Goal: Task Accomplishment & Management: Manage account settings

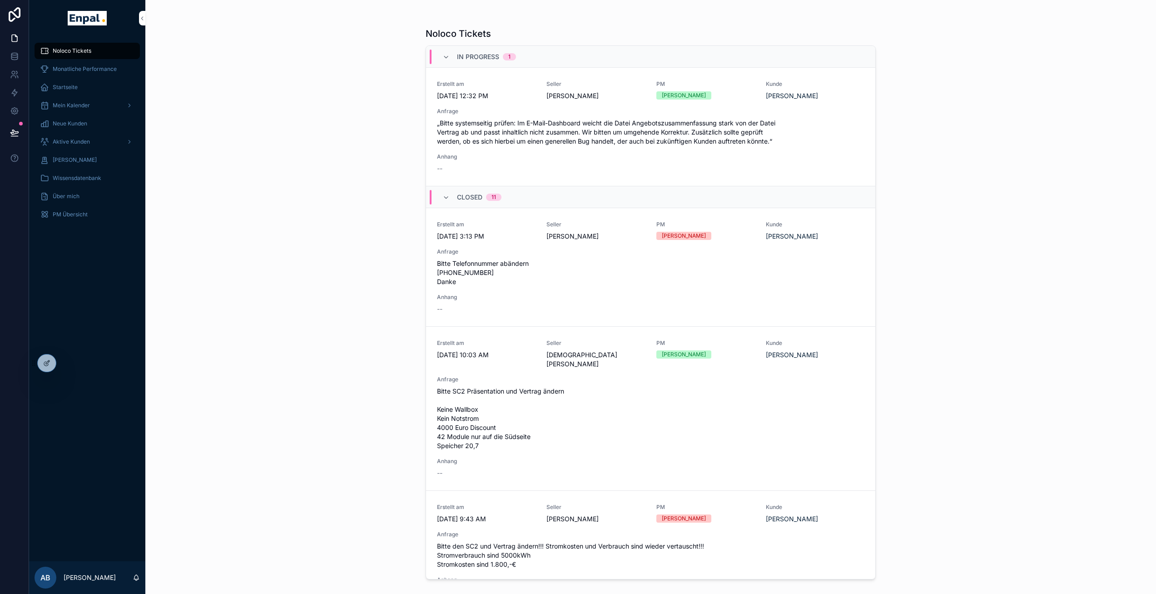
click at [0, 0] on icon at bounding box center [0, 0] width 0 height 0
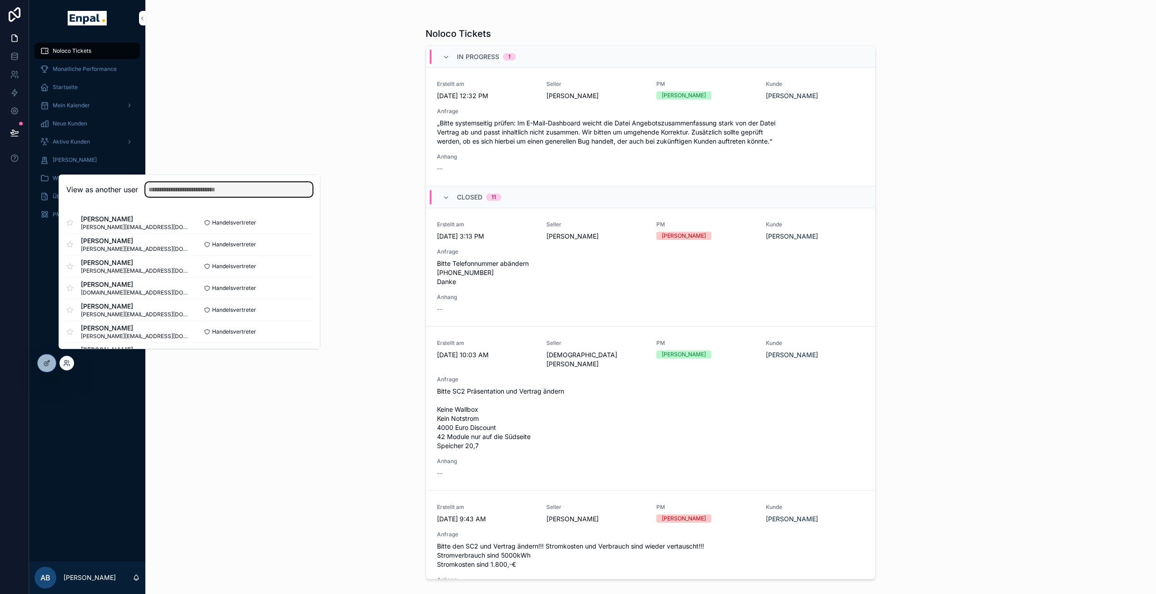
click at [186, 195] on input "text" at bounding box center [228, 189] width 167 height 15
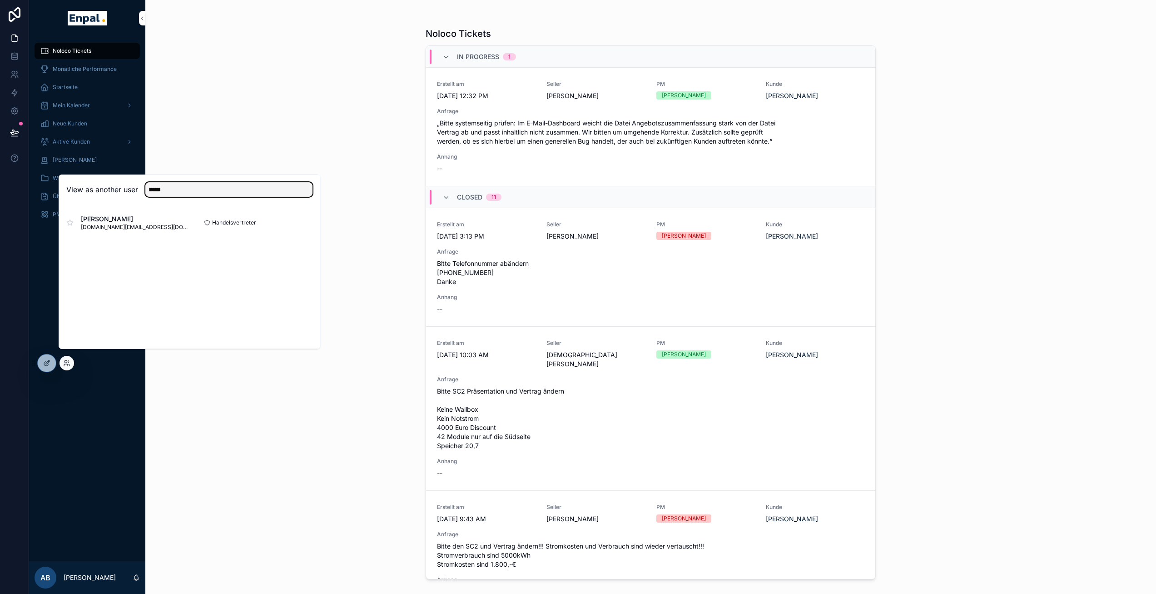
type input "*****"
click at [0, 0] on button "Select" at bounding box center [0, 0] width 0 height 0
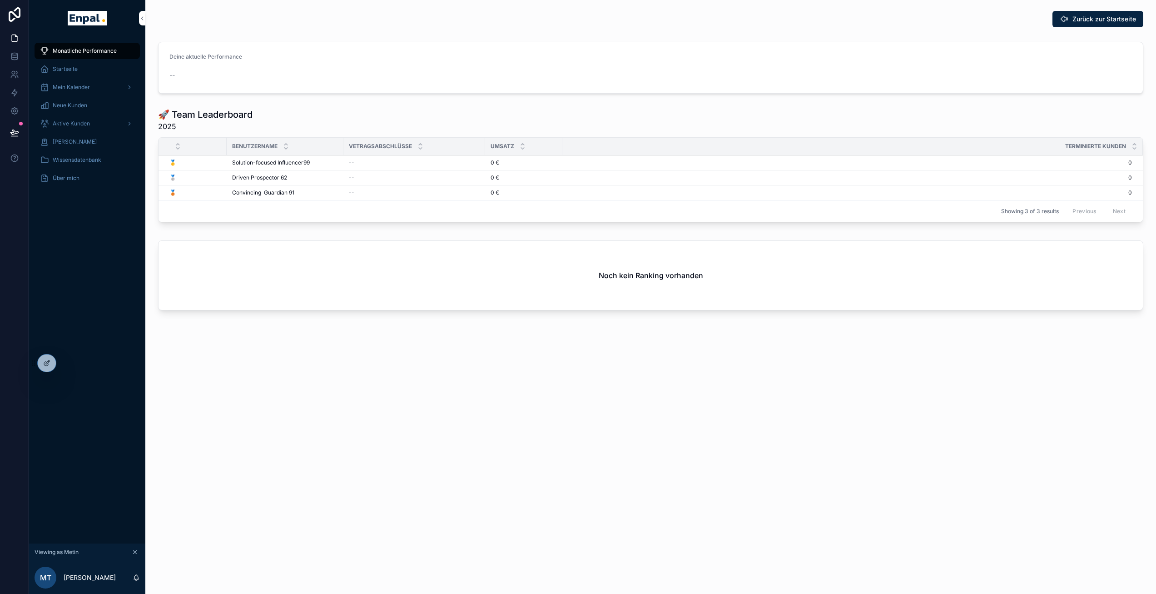
click at [80, 121] on span "Aktive Kunden" at bounding box center [71, 123] width 37 height 7
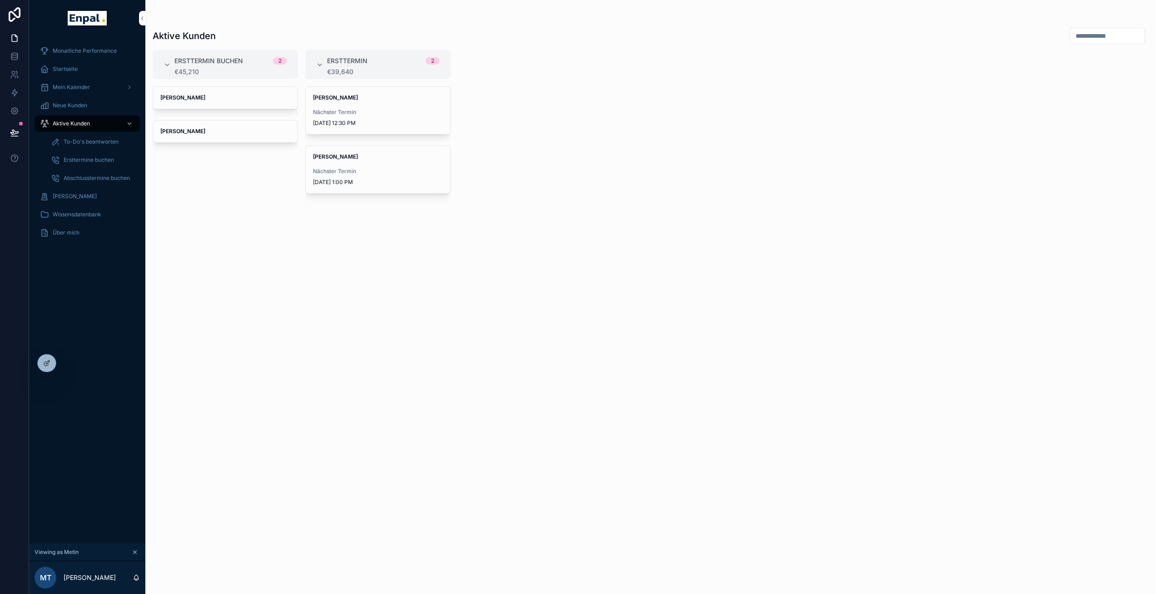
click at [381, 115] on span "Nächster Termin" at bounding box center [378, 112] width 130 height 7
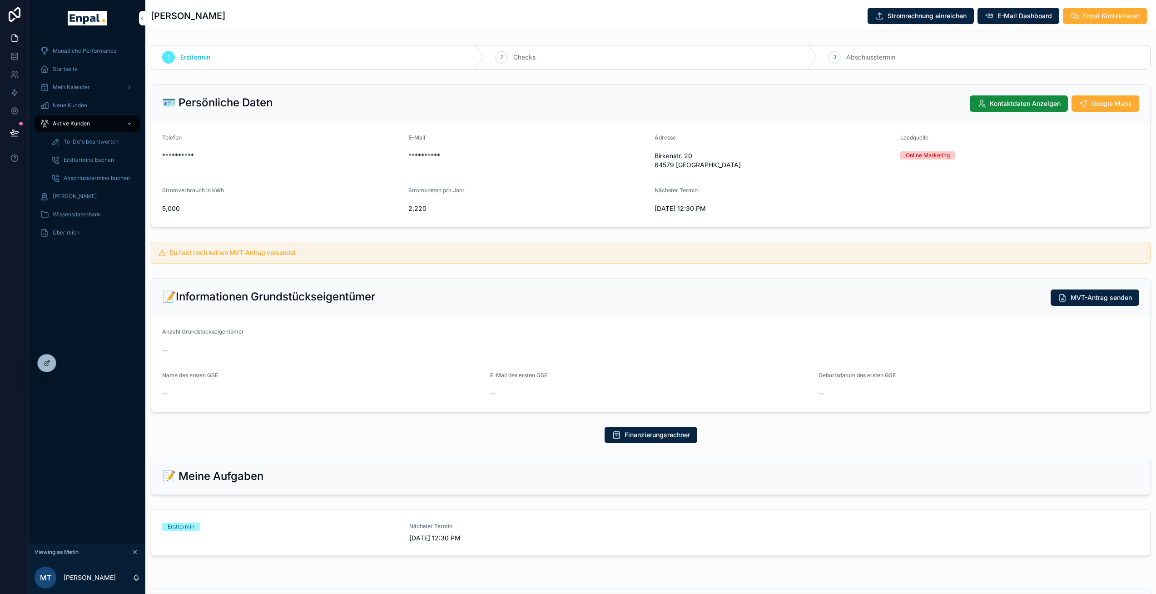
click at [267, 246] on div "Du hast noch keinen MVT-Antrag versendet" at bounding box center [651, 253] width 1000 height 22
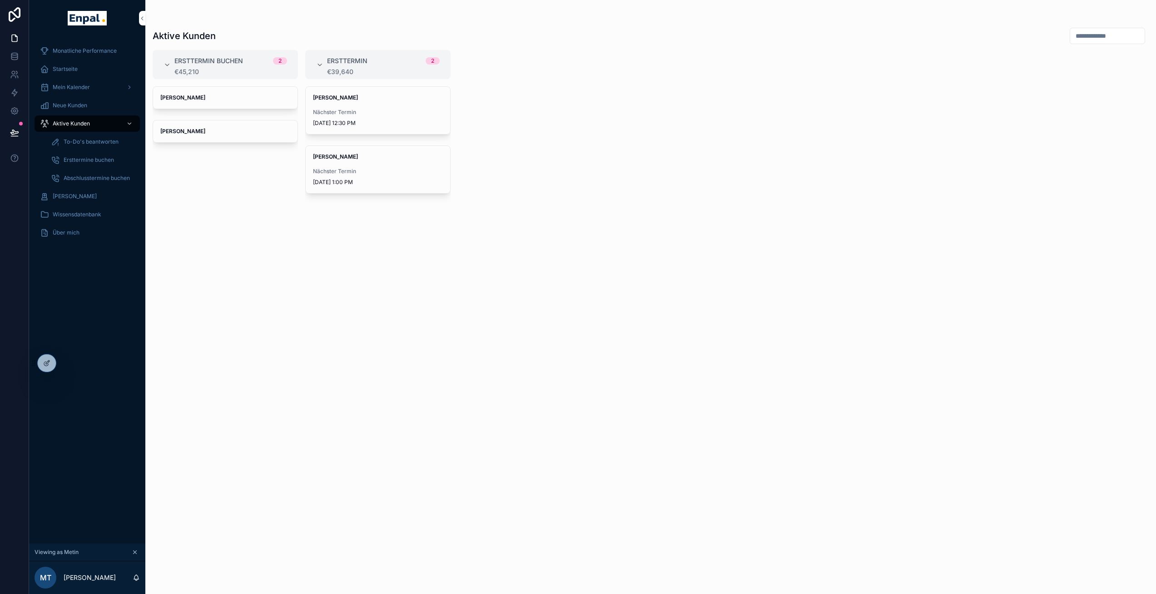
click at [350, 168] on span "Nächster Termin" at bounding box center [378, 171] width 130 height 7
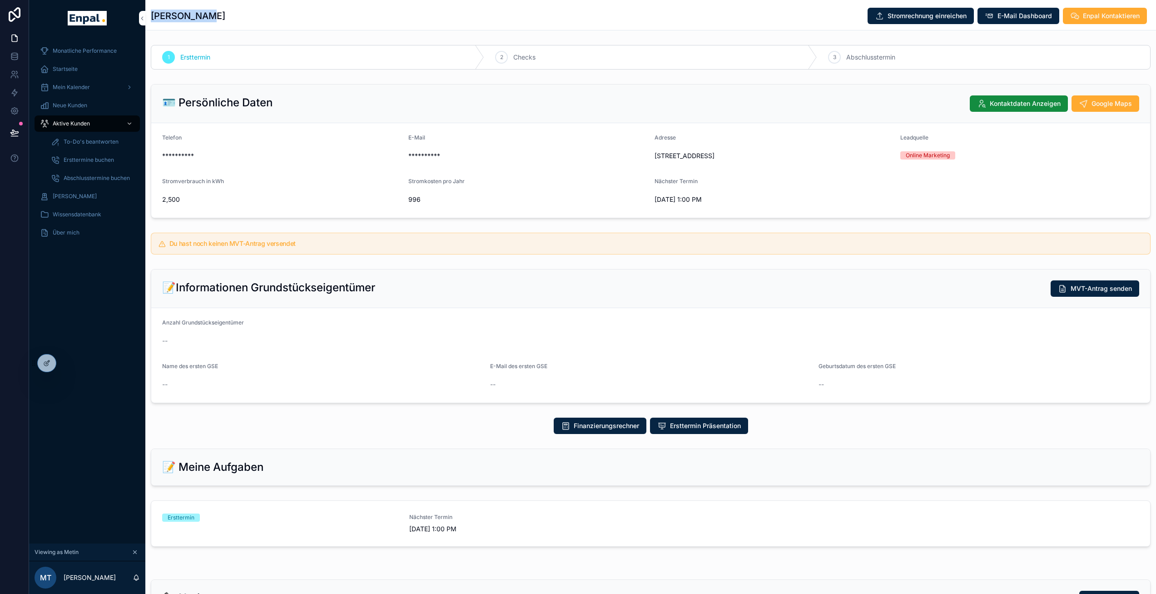
drag, startPoint x: 178, startPoint y: 20, endPoint x: 151, endPoint y: 18, distance: 27.3
click at [151, 18] on div "[PERSON_NAME] Stromrechnung einreichen E-Mail Dashboard Enpal Kontaktieren" at bounding box center [651, 15] width 1000 height 17
click at [468, 438] on div "Finanzierungsrechner Ersttermin Präsentation" at bounding box center [650, 426] width 1011 height 24
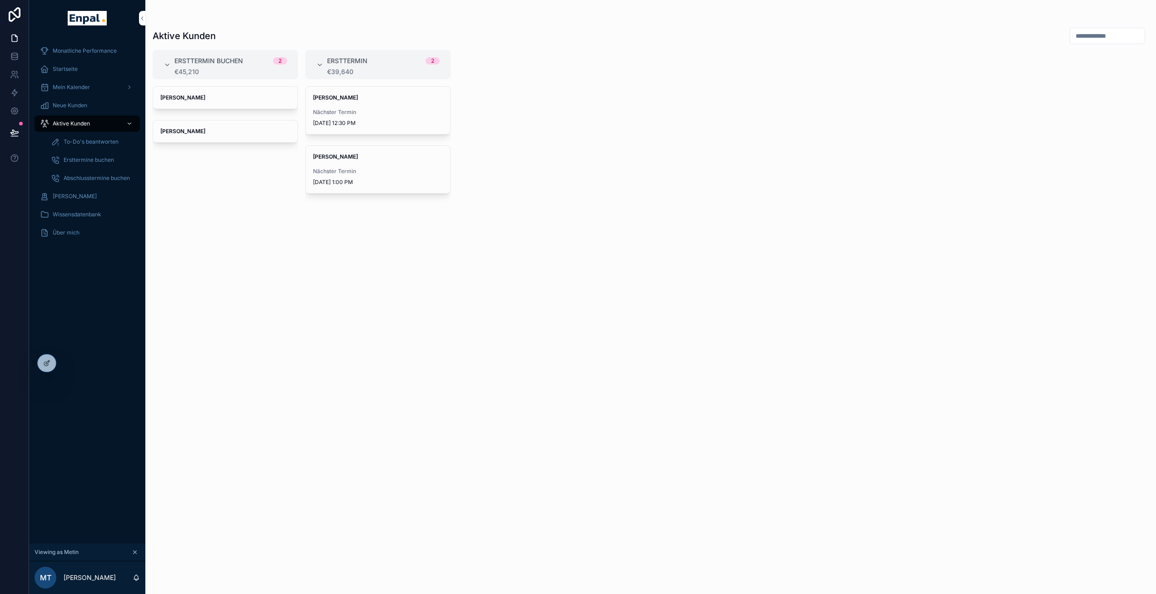
click at [362, 101] on div "[PERSON_NAME] Nächster Termin [DATE] 12:30 PM" at bounding box center [378, 110] width 145 height 47
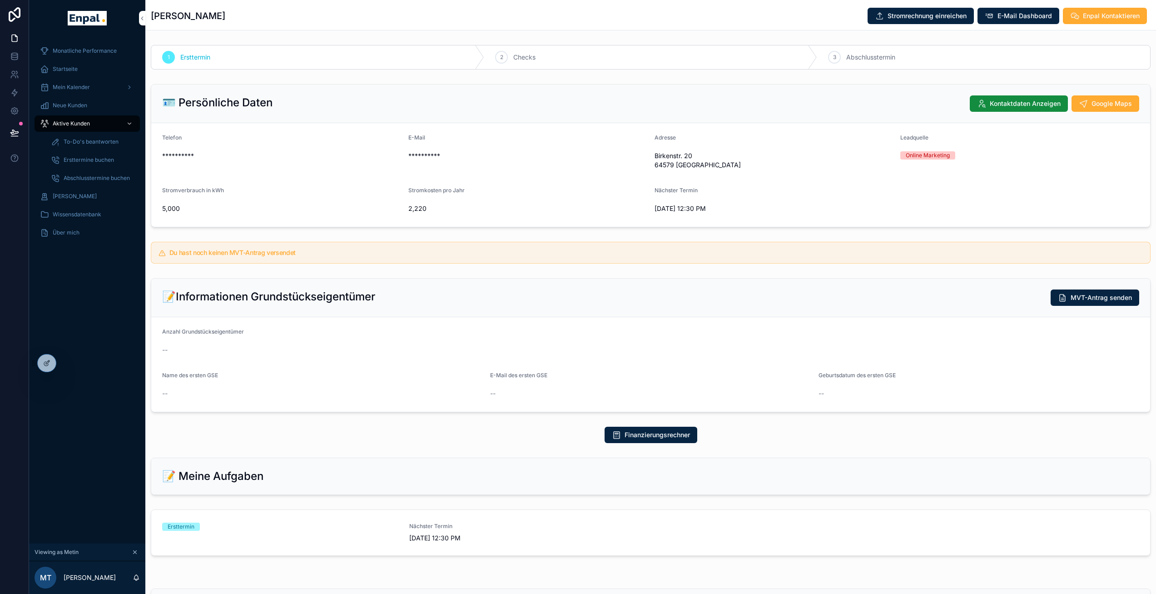
click at [1010, 13] on span "E-Mail Dashboard" at bounding box center [1025, 15] width 55 height 9
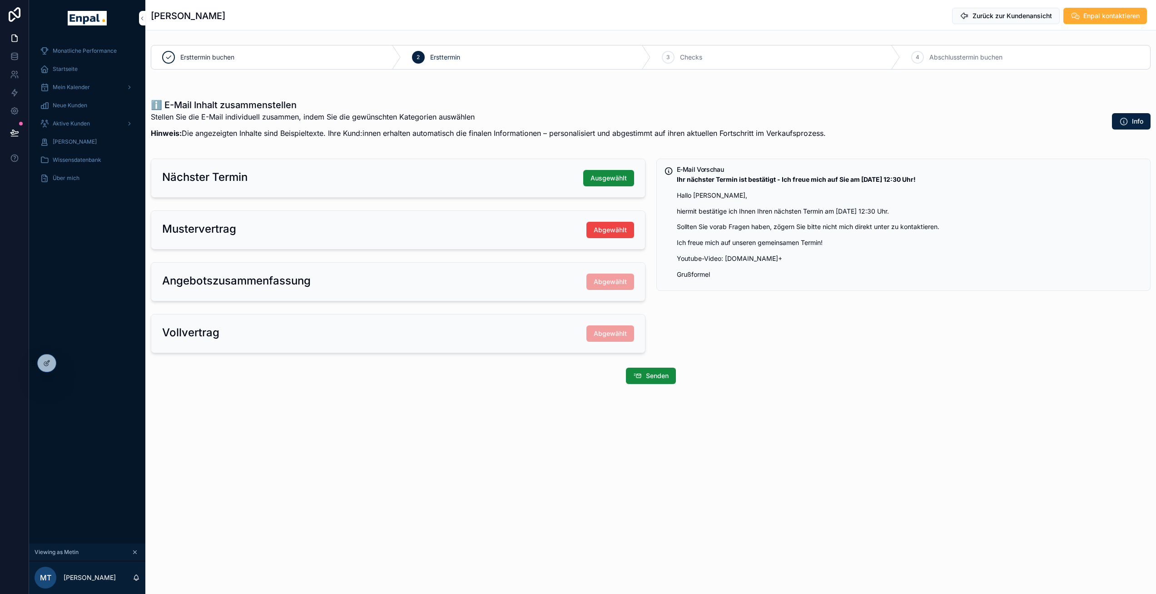
click at [603, 228] on span "Abgewählt" at bounding box center [610, 229] width 33 height 9
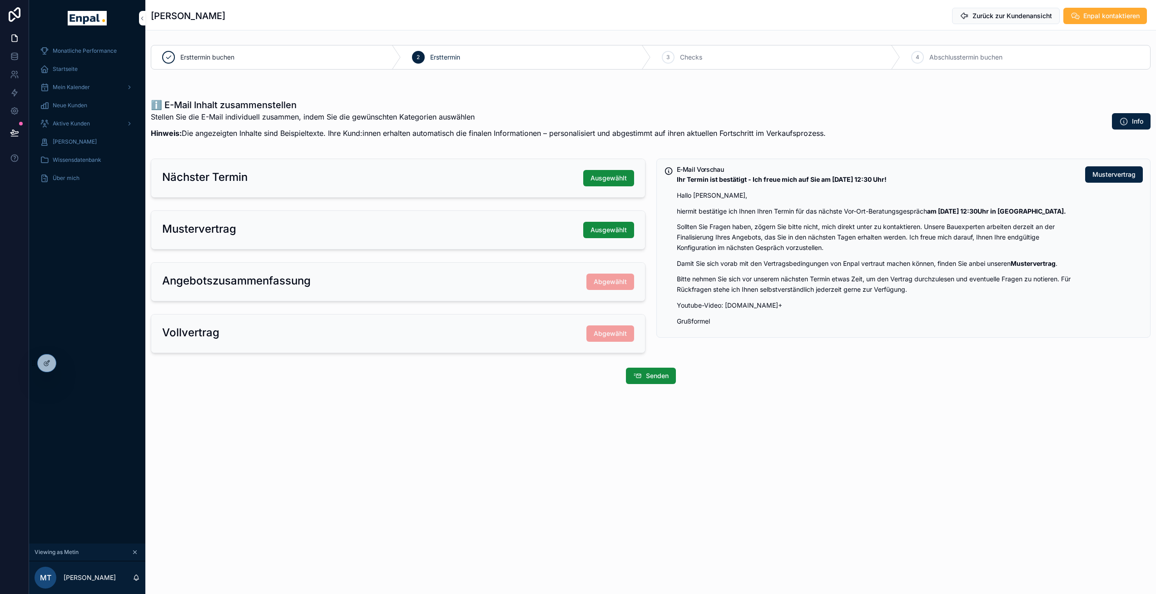
click at [603, 228] on span "Ausgewählt" at bounding box center [609, 229] width 36 height 9
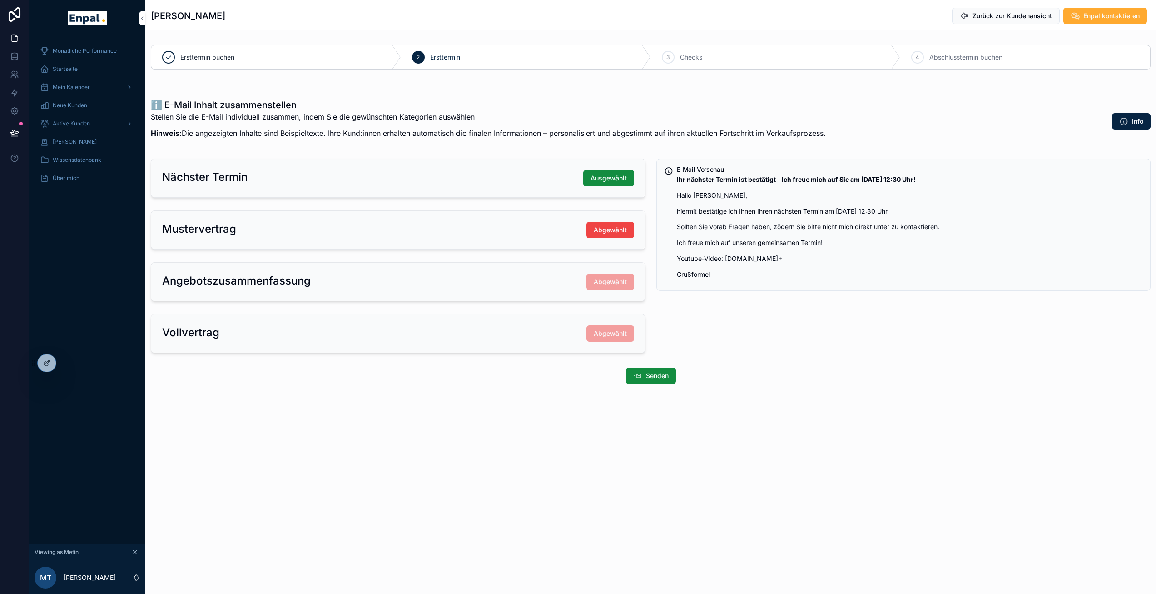
click at [619, 233] on span "Abgewählt" at bounding box center [610, 229] width 33 height 9
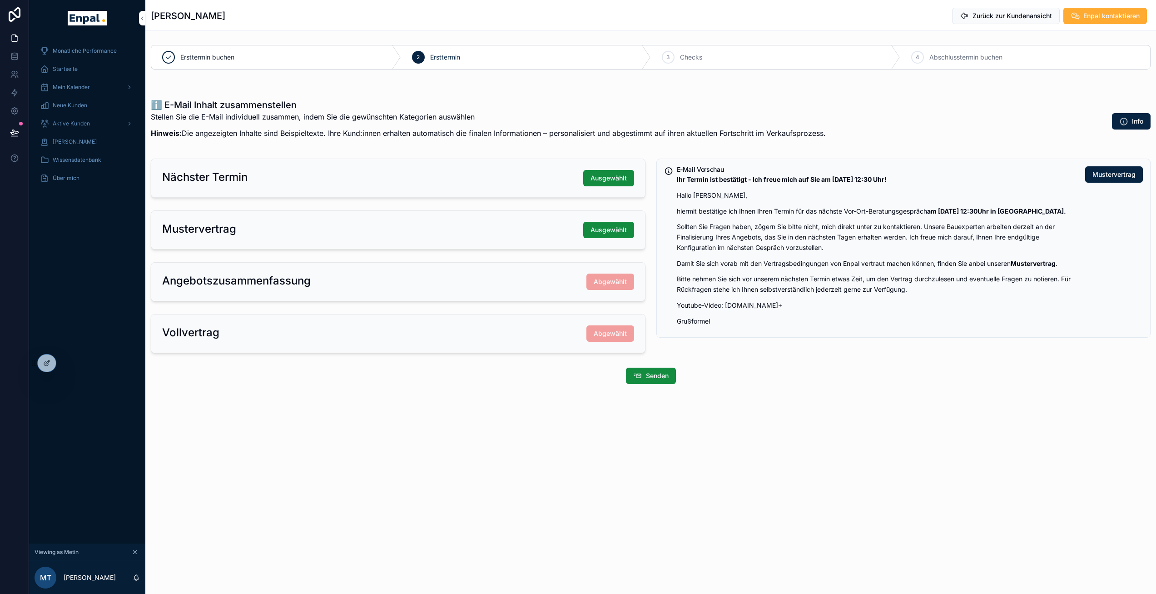
click at [619, 233] on span "Ausgewählt" at bounding box center [609, 229] width 36 height 9
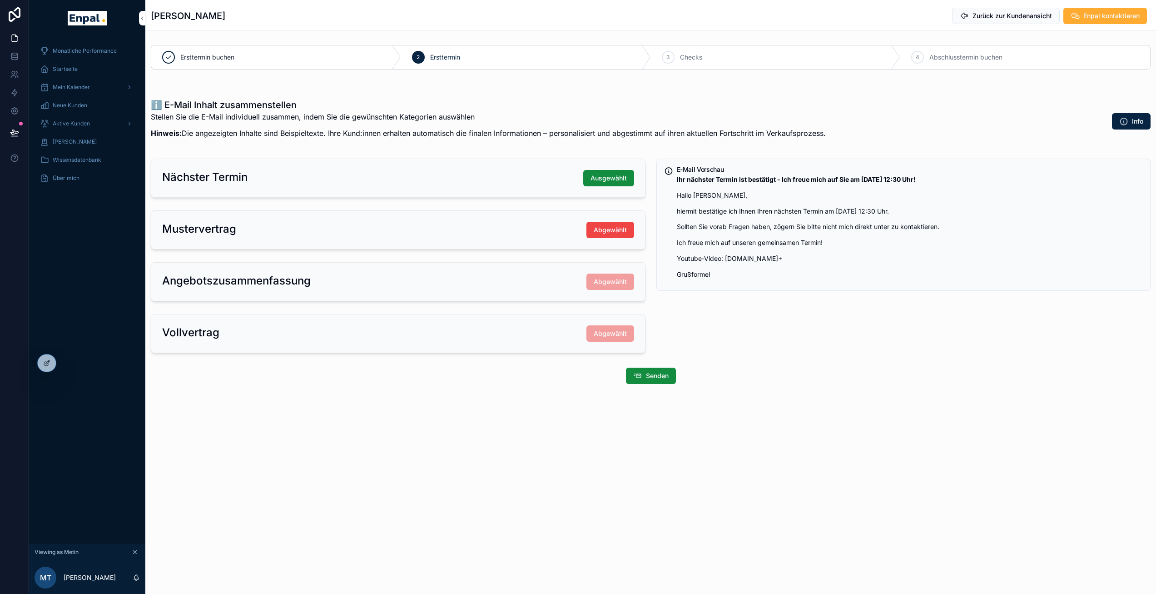
click at [612, 231] on span "Abgewählt" at bounding box center [610, 229] width 33 height 9
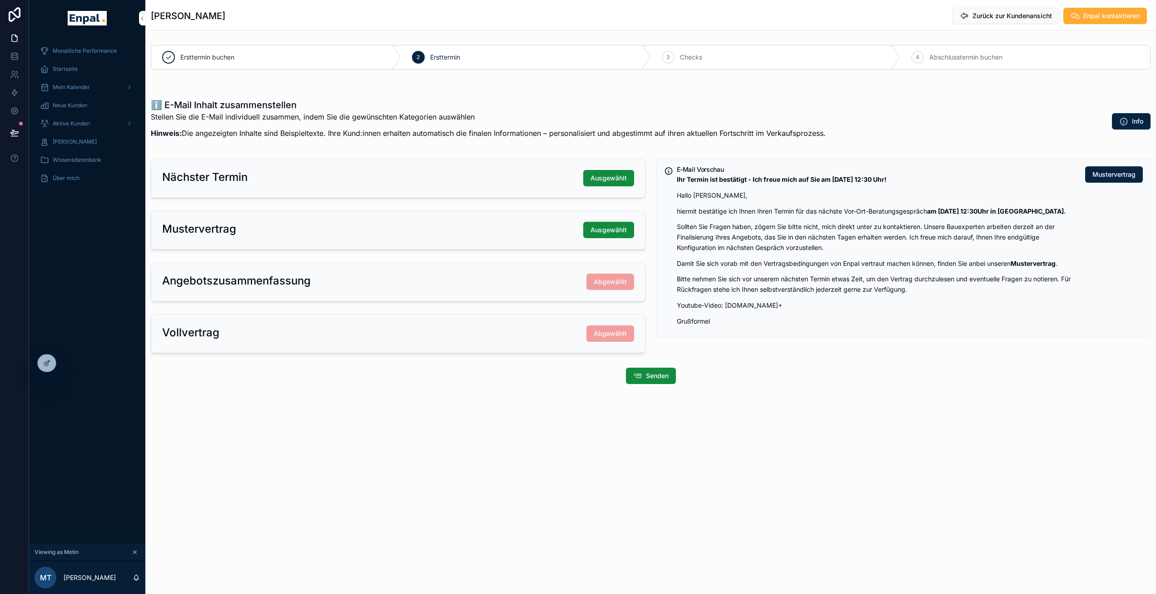
click at [612, 231] on span "Ausgewählt" at bounding box center [609, 229] width 36 height 9
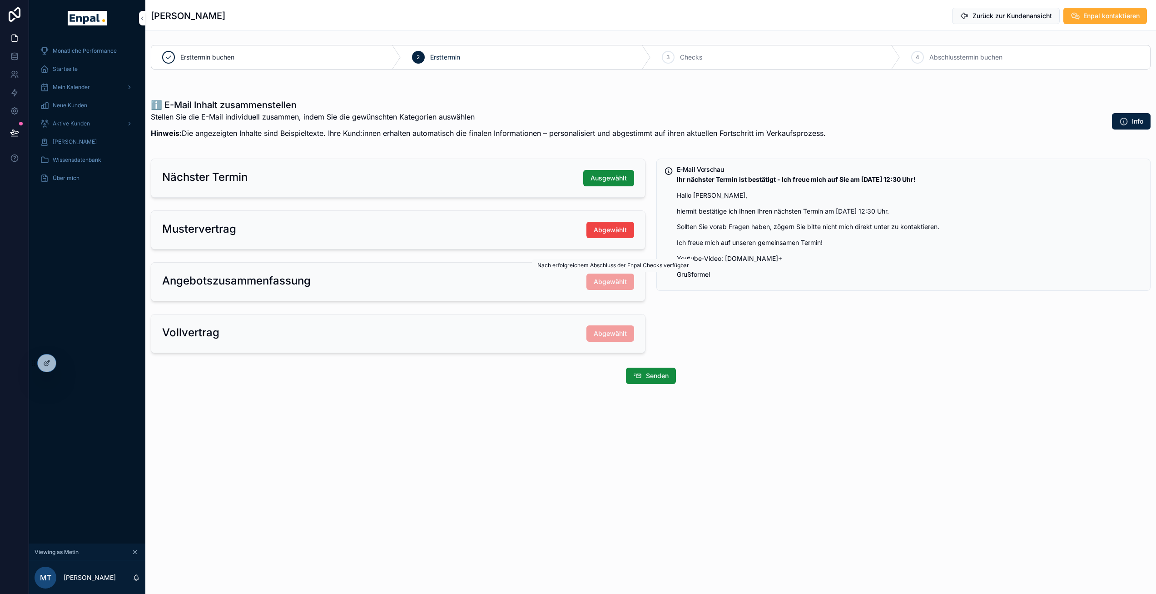
click at [611, 281] on span "Abgewählt" at bounding box center [611, 282] width 48 height 16
